Goal: Information Seeking & Learning: Check status

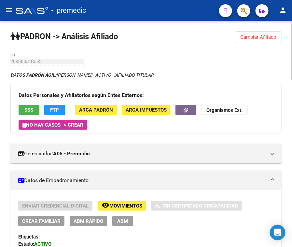
drag, startPoint x: 257, startPoint y: 38, endPoint x: 201, endPoint y: 41, distance: 56.1
click at [256, 38] on span "Cambiar Afiliado" at bounding box center [259, 37] width 36 height 6
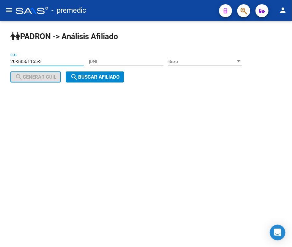
drag, startPoint x: 45, startPoint y: 61, endPoint x: -19, endPoint y: 56, distance: 64.0
click at [0, 56] on html "menu - premedic person Firma Express Inicio Calendario SSS Instructivos Contact…" at bounding box center [146, 123] width 292 height 247
paste input "3-34213428-9"
click at [87, 72] on button "search Buscar afiliado" at bounding box center [95, 76] width 58 height 11
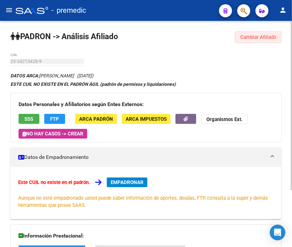
click at [248, 35] on span "Cambiar Afiliado" at bounding box center [259, 37] width 36 height 6
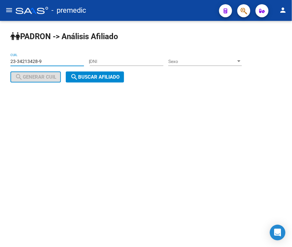
drag, startPoint x: 51, startPoint y: 61, endPoint x: 5, endPoint y: 67, distance: 46.1
click at [0, 61] on html "menu - premedic person Firma Express Inicio Calendario SSS Instructivos Contact…" at bounding box center [146, 123] width 292 height 247
click at [77, 75] on mat-icon "search" at bounding box center [74, 77] width 8 height 8
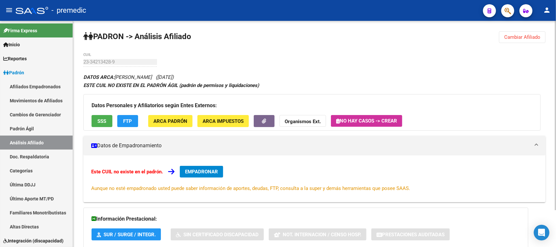
drag, startPoint x: 511, startPoint y: 35, endPoint x: 281, endPoint y: 36, distance: 230.1
click at [292, 35] on span "Cambiar Afiliado" at bounding box center [522, 37] width 36 height 6
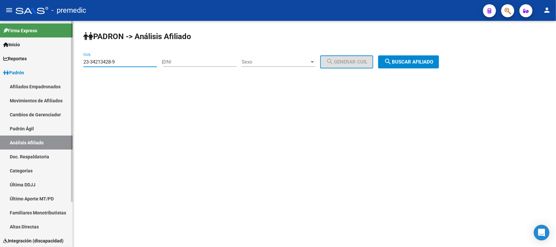
drag, startPoint x: 121, startPoint y: 64, endPoint x: 64, endPoint y: 64, distance: 57.4
click at [64, 64] on mat-sidenav-container "Firma Express Inicio Calendario SSS Instructivos Contacto OS Reportes Padrón Tr…" at bounding box center [278, 134] width 556 height 226
click at [292, 60] on span "search Buscar afiliado" at bounding box center [408, 62] width 49 height 6
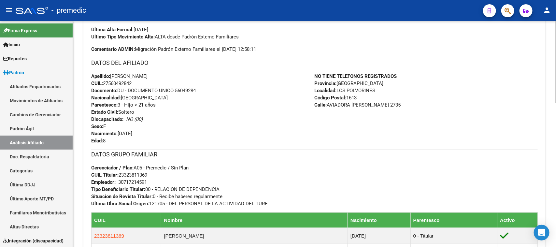
scroll to position [244, 0]
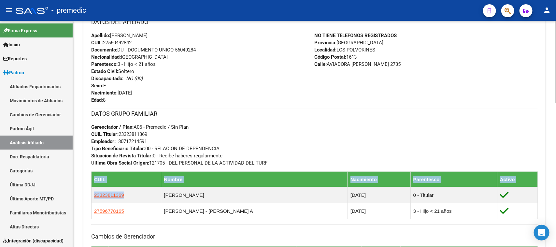
drag, startPoint x: 133, startPoint y: 194, endPoint x: 91, endPoint y: 191, distance: 41.5
click at [89, 194] on div "Enviar Credencial Digital remove_red_eye Movimientos Sin Certificado Discapacid…" at bounding box center [314, 115] width 462 height 341
copy table "CUIL Nombre Nacimiento Parentesco Activo 23323811369"
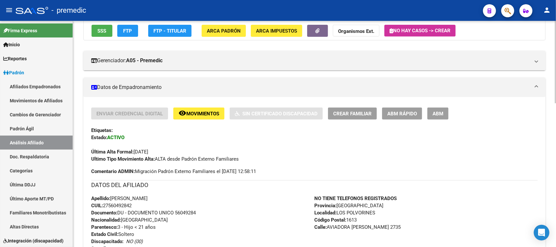
scroll to position [0, 0]
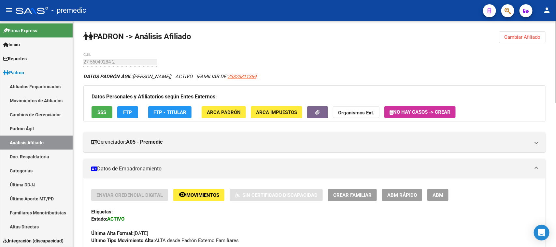
click at [292, 39] on span "Cambiar Afiliado" at bounding box center [522, 37] width 36 height 6
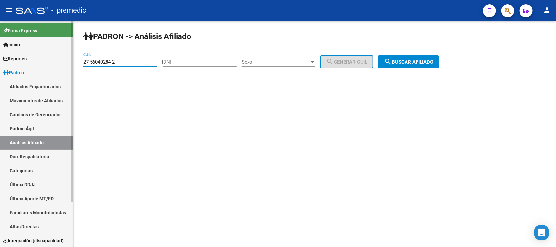
drag, startPoint x: 61, startPoint y: 63, endPoint x: 21, endPoint y: 64, distance: 39.8
click at [16, 63] on mat-sidenav-container "Firma Express Inicio Calendario SSS Instructivos Contacto OS Reportes Padrón Tr…" at bounding box center [278, 134] width 556 height 226
paste input "3-32381136-9"
click at [292, 61] on span "search Buscar afiliado" at bounding box center [408, 62] width 49 height 6
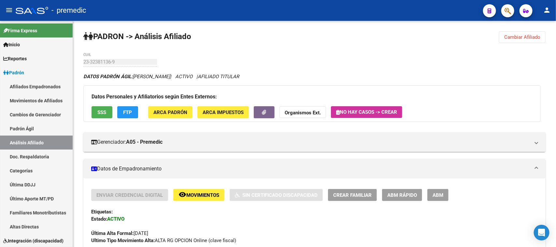
click at [90, 65] on div "23-32381136-9 CUIL" at bounding box center [120, 60] width 74 height 14
click at [292, 40] on button "Cambiar Afiliado" at bounding box center [522, 37] width 47 height 12
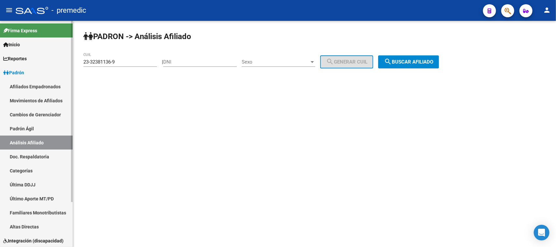
drag, startPoint x: 120, startPoint y: 60, endPoint x: 20, endPoint y: 48, distance: 100.5
click at [20, 48] on mat-sidenav-container "Firma Express Inicio Calendario SSS Instructivos Contacto OS Reportes Padrón Tr…" at bounding box center [278, 134] width 556 height 226
paste input "0-26317275-3"
drag, startPoint x: 462, startPoint y: 70, endPoint x: 442, endPoint y: 65, distance: 20.9
click at [292, 70] on div "PADRON -> Análisis Afiliado 20-26317275-3 CUIL | DNI Sexo Sexo search Generar C…" at bounding box center [314, 55] width 483 height 68
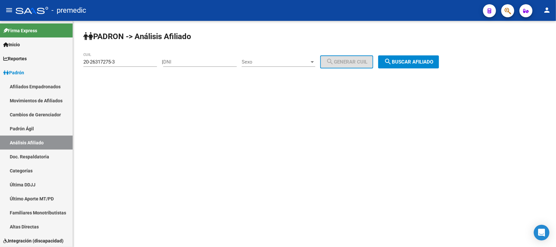
click at [292, 65] on button "search Buscar afiliado" at bounding box center [408, 61] width 61 height 13
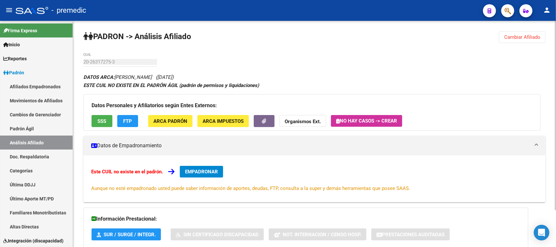
click at [292, 34] on span "Cambiar Afiliado" at bounding box center [522, 37] width 36 height 6
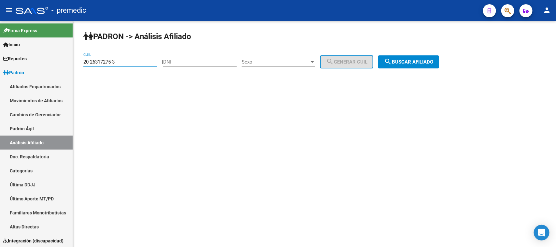
drag, startPoint x: 121, startPoint y: 61, endPoint x: 80, endPoint y: 48, distance: 43.1
click at [0, 45] on mat-sidenav-container "Firma Express Inicio Calendario SSS Instructivos Contacto OS Reportes Padrón Tr…" at bounding box center [278, 134] width 556 height 226
paste input "3155259-7"
click at [292, 67] on button "search Buscar afiliado" at bounding box center [408, 61] width 61 height 13
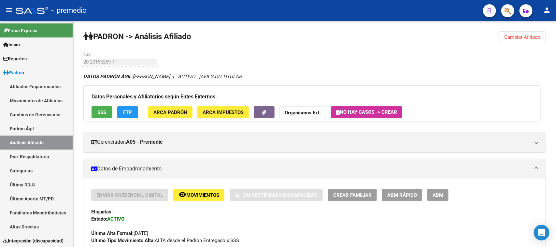
click at [292, 31] on button "Cambiar Afiliado" at bounding box center [522, 37] width 47 height 12
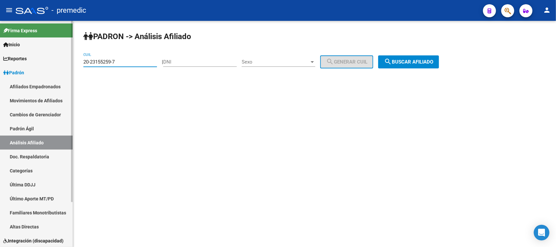
drag, startPoint x: 122, startPoint y: 61, endPoint x: 33, endPoint y: 56, distance: 89.4
click at [33, 56] on mat-sidenav-container "Firma Express Inicio Calendario SSS Instructivos Contacto OS Reportes Padrón Tr…" at bounding box center [278, 134] width 556 height 226
paste input "6-387134"
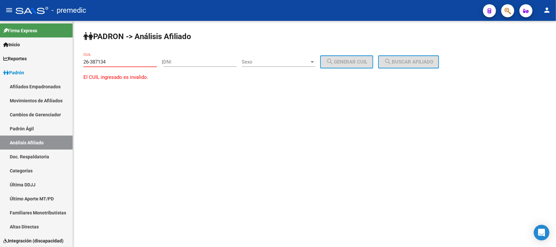
type input "26-387134"
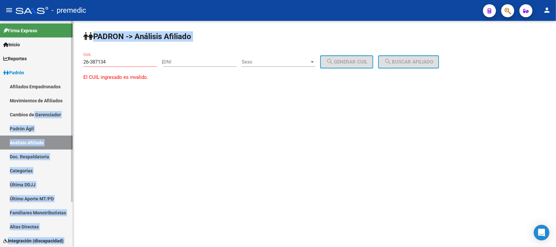
drag, startPoint x: 129, startPoint y: 65, endPoint x: 33, endPoint y: 51, distance: 96.5
click at [33, 51] on mat-sidenav-container "Firma Express Inicio Calendario SSS Instructivos Contacto OS Reportes Padrón Tr…" at bounding box center [278, 134] width 556 height 226
click at [196, 69] on div "DNI" at bounding box center [200, 63] width 74 height 20
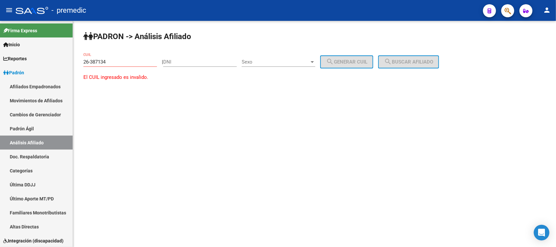
drag, startPoint x: 194, startPoint y: 66, endPoint x: 182, endPoint y: 61, distance: 13.4
click at [194, 65] on div "DNI" at bounding box center [200, 60] width 74 height 14
click at [181, 61] on input "DNI" at bounding box center [200, 62] width 74 height 6
paste input "26387134"
type input "26387134"
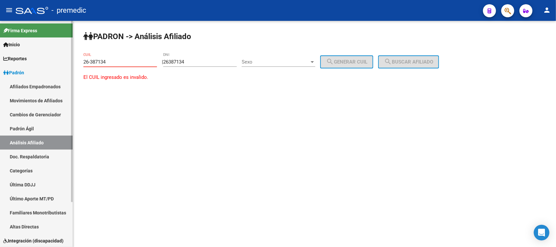
drag, startPoint x: 136, startPoint y: 61, endPoint x: 54, endPoint y: 61, distance: 81.8
click at [54, 61] on mat-sidenav-container "Firma Express Inicio Calendario SSS Instructivos Contacto OS Reportes Padrón Tr…" at bounding box center [278, 134] width 556 height 226
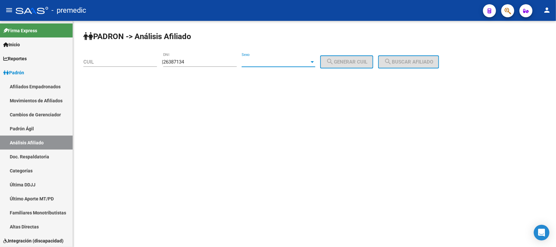
click at [278, 61] on span "Sexo" at bounding box center [276, 62] width 68 height 6
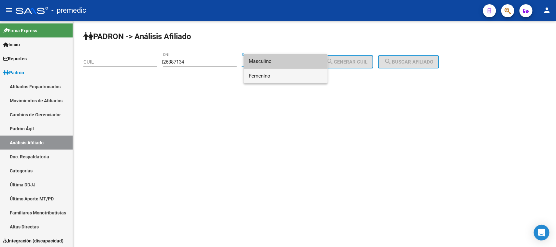
click at [270, 77] on span "Femenino" at bounding box center [286, 76] width 74 height 15
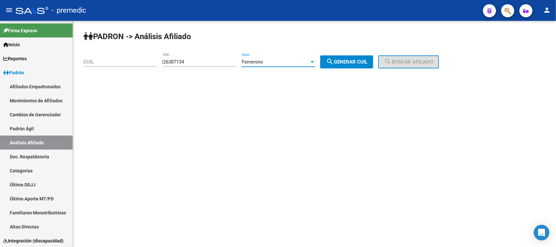
click at [292, 61] on mat-icon "search" at bounding box center [330, 62] width 8 height 8
click at [292, 58] on button "search Buscar afiliado" at bounding box center [408, 61] width 61 height 13
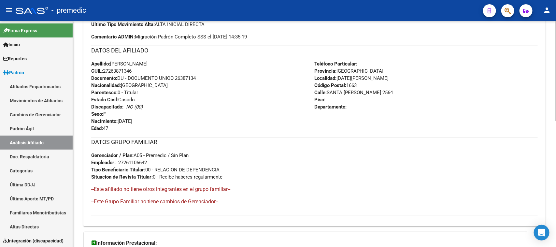
scroll to position [285, 0]
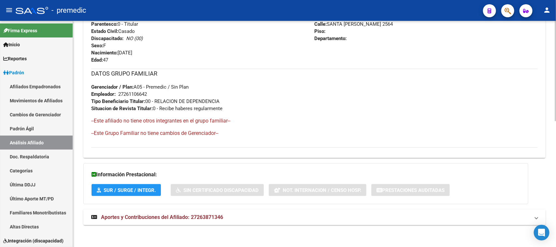
click at [134, 220] on mat-expansion-panel-header "Aportes y Contribuciones del Afiliado: 27263871346" at bounding box center [314, 218] width 462 height 16
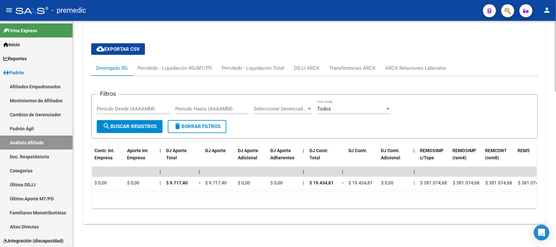
scroll to position [0, 0]
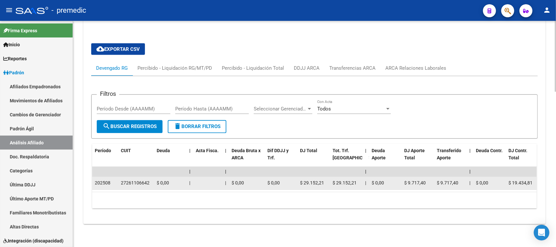
click at [142, 180] on div "27261106642" at bounding box center [135, 183] width 29 height 7
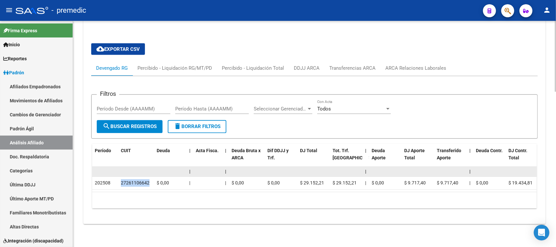
copy div "27261106642"
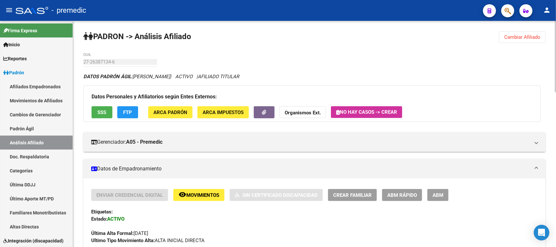
click at [292, 40] on button "Cambiar Afiliado" at bounding box center [522, 37] width 47 height 12
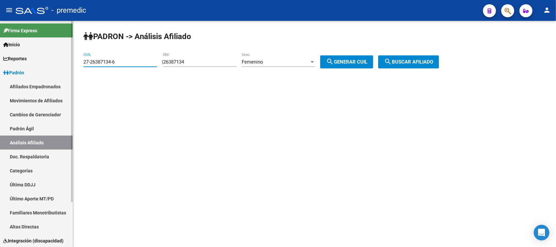
drag, startPoint x: 114, startPoint y: 62, endPoint x: 42, endPoint y: 57, distance: 71.9
click at [42, 57] on mat-sidenav-container "Firma Express Inicio Calendario SSS Instructivos Contacto OS Reportes Padrón Tr…" at bounding box center [278, 134] width 556 height 226
drag, startPoint x: 125, startPoint y: 61, endPoint x: 118, endPoint y: 62, distance: 7.9
click at [26, 43] on mat-sidenav-container "Firma Express Inicio Calendario SSS Instructivos Contacto OS Reportes Padrón Tr…" at bounding box center [278, 134] width 556 height 226
paste input "8-50468"
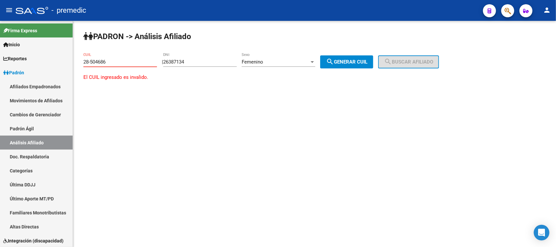
type input "28-504686"
drag, startPoint x: 204, startPoint y: 66, endPoint x: 196, endPoint y: 63, distance: 8.8
click at [196, 63] on div "26387134 DNI" at bounding box center [200, 60] width 74 height 14
drag, startPoint x: 196, startPoint y: 62, endPoint x: 145, endPoint y: 59, distance: 50.9
click at [145, 59] on app-analisis-afiliado "PADRON -> Análisis Afiliado 28-504686 CUIL | 26387134 DNI Femenino Sexo search …" at bounding box center [314, 73] width 462 height 29
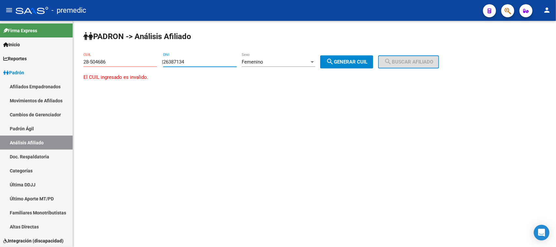
paste input "8504686"
type input "28504686"
drag, startPoint x: 112, startPoint y: 60, endPoint x: 34, endPoint y: 49, distance: 78.9
click at [34, 49] on mat-sidenav-container "Firma Express Inicio Calendario SSS Instructivos Contacto OS Reportes Padrón Tr…" at bounding box center [278, 134] width 556 height 226
click at [282, 62] on div "Femenino" at bounding box center [276, 62] width 68 height 6
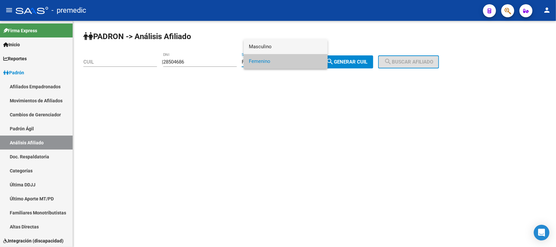
click at [265, 46] on span "Masculino" at bounding box center [286, 46] width 74 height 15
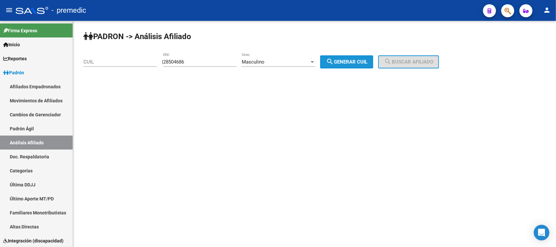
click at [292, 62] on mat-icon "search" at bounding box center [330, 62] width 8 height 8
type input "20-28504686-7"
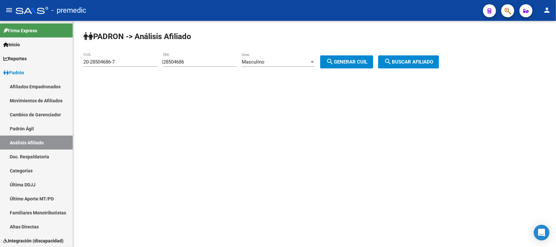
click at [292, 54] on div "PADRON -> Análisis Afiliado 20-28504686-7 CUIL | 28504686 DNI Masculino Sexo se…" at bounding box center [314, 55] width 483 height 68
click at [292, 60] on span "search Buscar afiliado" at bounding box center [408, 62] width 49 height 6
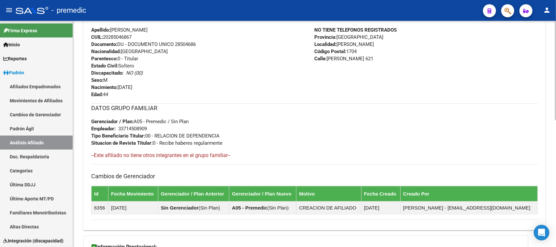
scroll to position [289, 0]
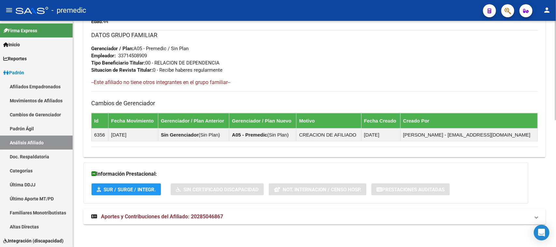
click at [124, 216] on span "Aportes y Contribuciones del Afiliado: 20285046867" at bounding box center [162, 216] width 122 height 6
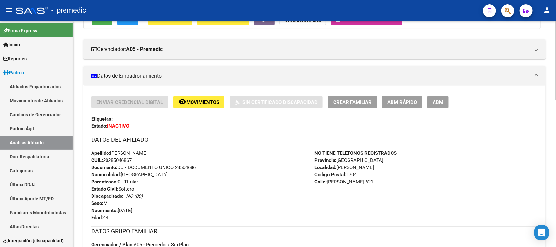
scroll to position [134, 0]
